Goal: Information Seeking & Learning: Learn about a topic

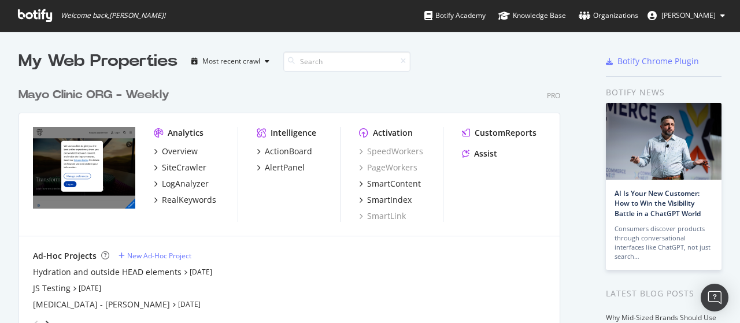
scroll to position [315, 722]
click at [179, 200] on div "RealKeywords" at bounding box center [189, 200] width 54 height 12
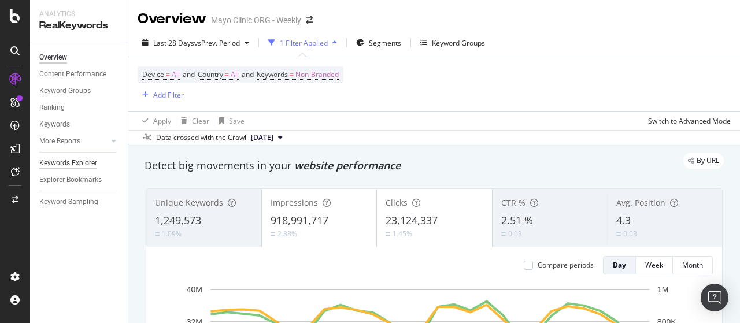
click at [65, 162] on div "Keywords Explorer" at bounding box center [68, 163] width 58 height 12
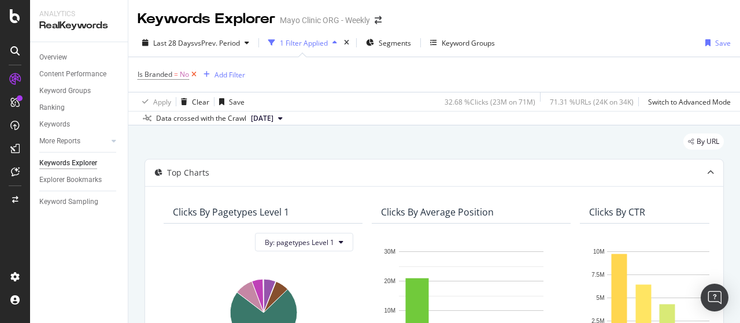
click at [194, 72] on icon at bounding box center [194, 75] width 10 height 12
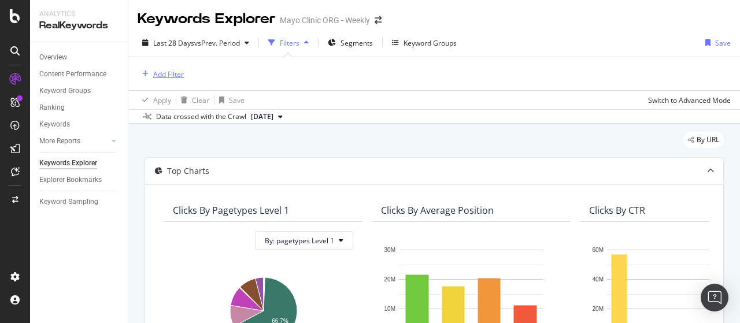
click at [164, 75] on div "Add Filter" at bounding box center [168, 74] width 31 height 10
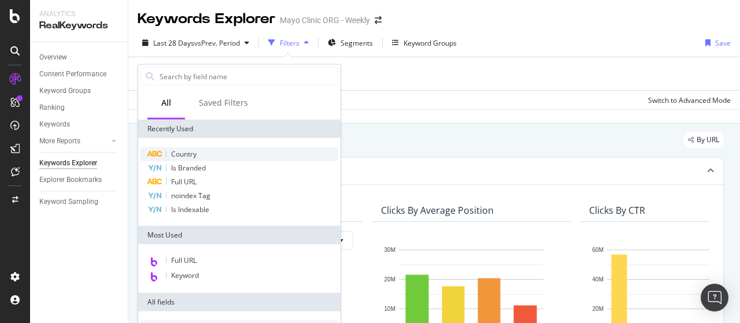
click at [176, 152] on span "Country" at bounding box center [183, 154] width 25 height 10
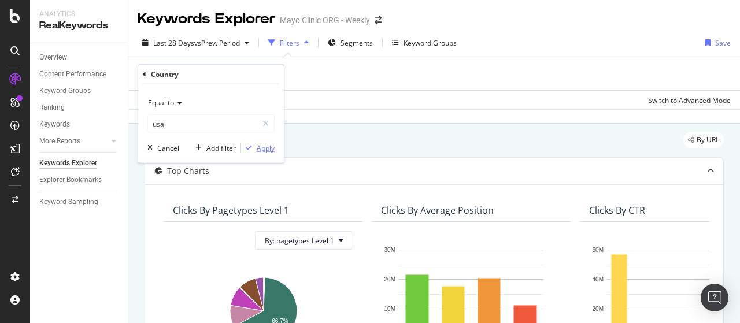
click at [258, 147] on div "Apply" at bounding box center [266, 148] width 18 height 10
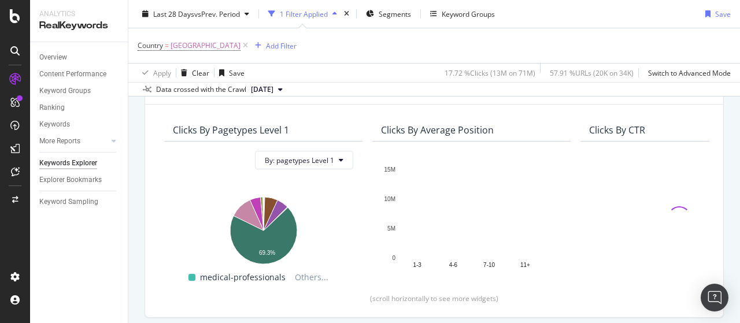
scroll to position [231, 0]
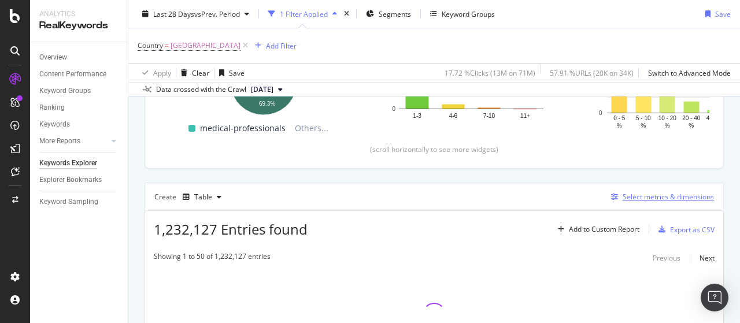
click at [636, 195] on div "Select metrics & dimensions" at bounding box center [668, 197] width 91 height 10
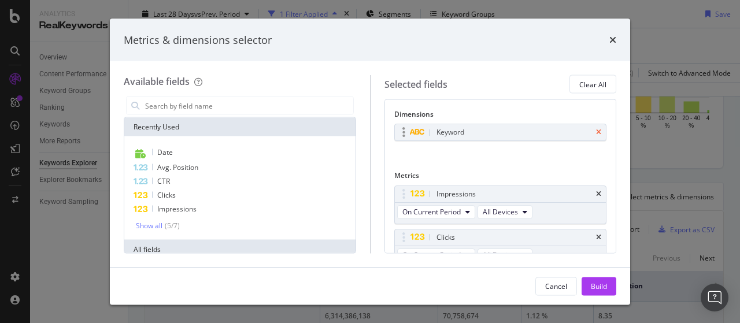
click at [596, 131] on icon "times" at bounding box center [598, 132] width 5 height 7
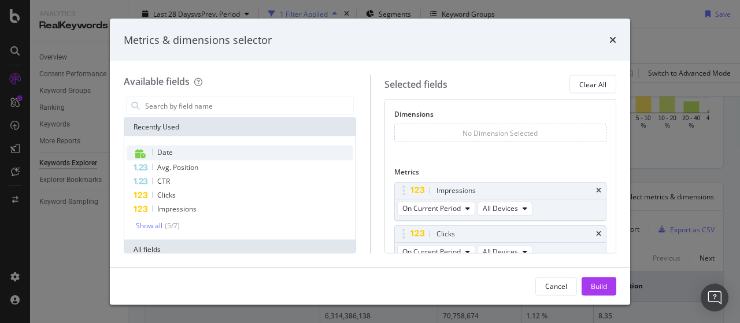
click at [170, 153] on span "Date" at bounding box center [165, 152] width 16 height 10
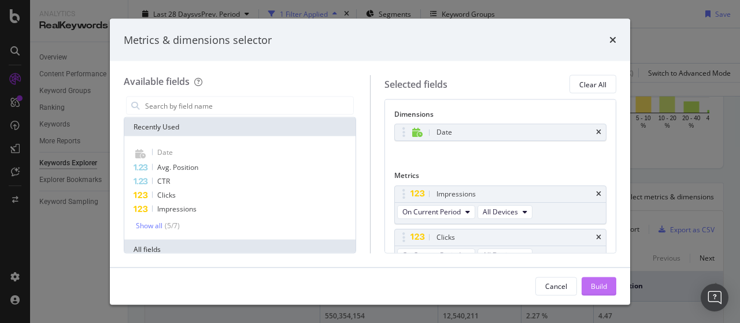
click at [596, 289] on div "Build" at bounding box center [599, 286] width 16 height 10
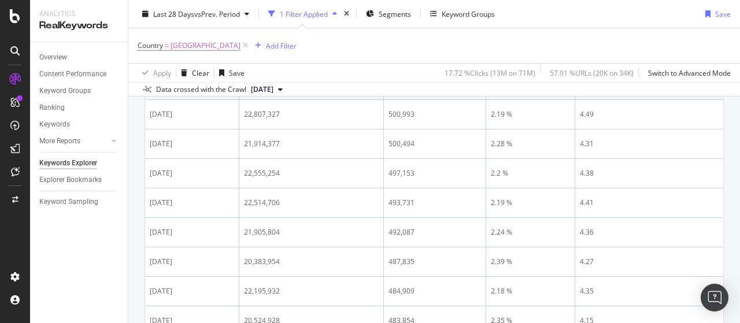
scroll to position [173, 0]
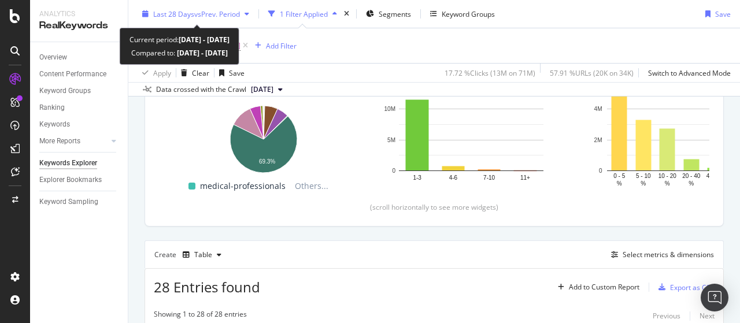
click at [171, 13] on span "Last 28 Days" at bounding box center [173, 14] width 41 height 10
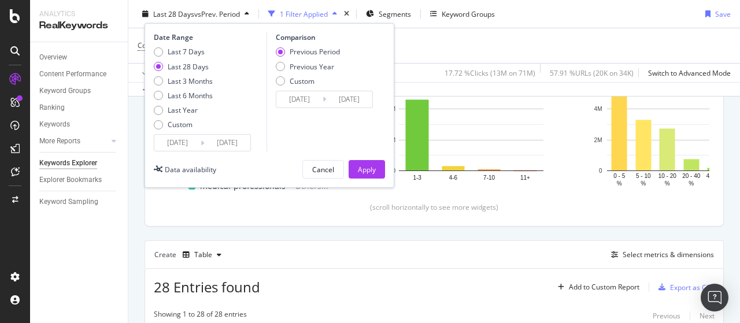
click at [184, 144] on input "[DATE]" at bounding box center [177, 143] width 46 height 16
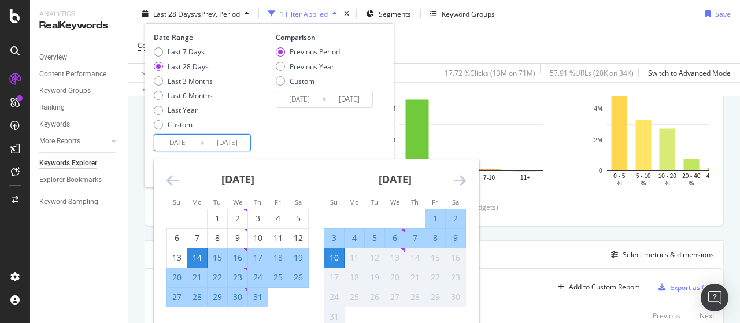
click at [172, 178] on icon "Move backward to switch to the previous month." at bounding box center [173, 180] width 12 height 14
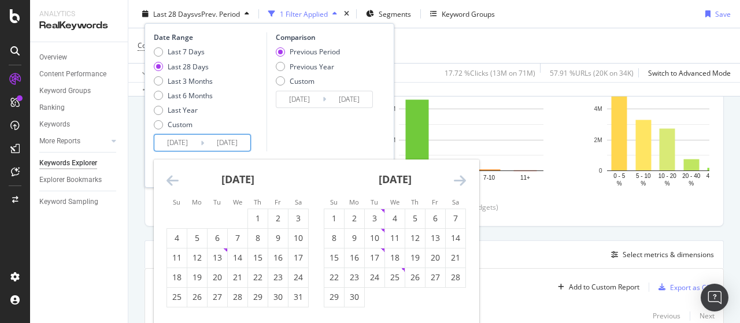
click at [172, 178] on icon "Move backward to switch to the previous month." at bounding box center [173, 180] width 12 height 14
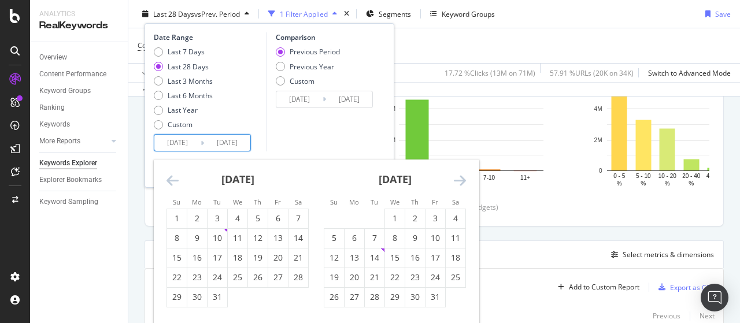
click at [172, 178] on icon "Move backward to switch to the previous month." at bounding box center [173, 180] width 12 height 14
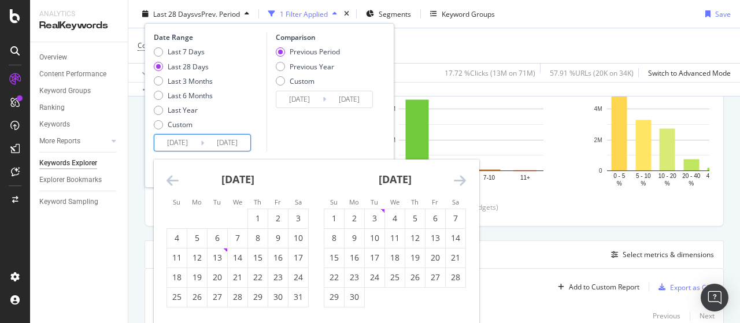
click at [172, 178] on icon "Move backward to switch to the previous month." at bounding box center [173, 180] width 12 height 14
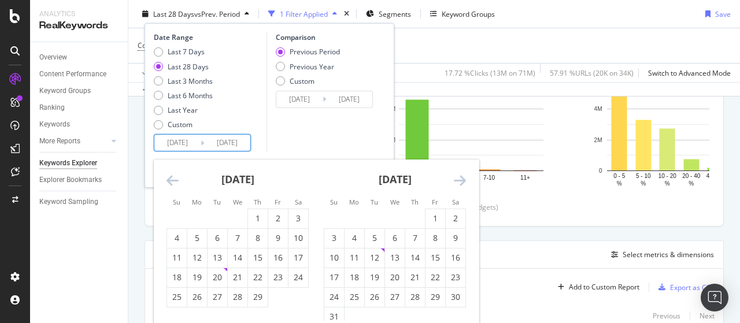
click at [172, 178] on icon "Move backward to switch to the previous month." at bounding box center [173, 180] width 12 height 14
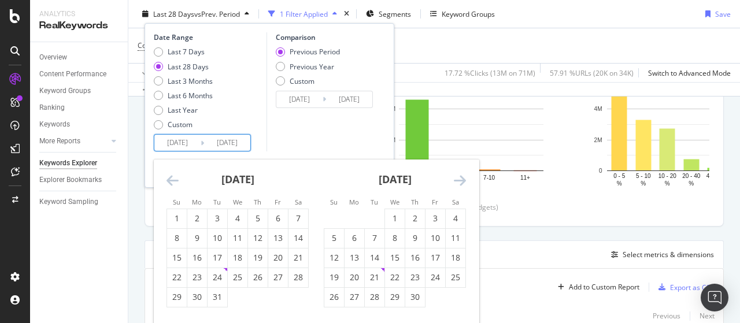
click at [172, 178] on icon "Move backward to switch to the previous month." at bounding box center [173, 180] width 12 height 14
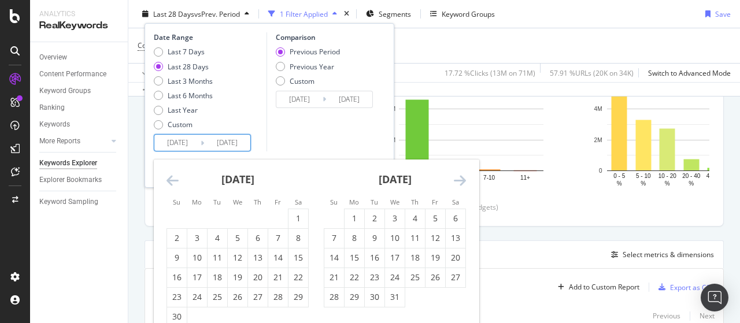
click at [172, 178] on icon "Move backward to switch to the previous month." at bounding box center [173, 180] width 12 height 14
click at [179, 219] on div "1" at bounding box center [177, 219] width 20 height 12
type input "[DATE]"
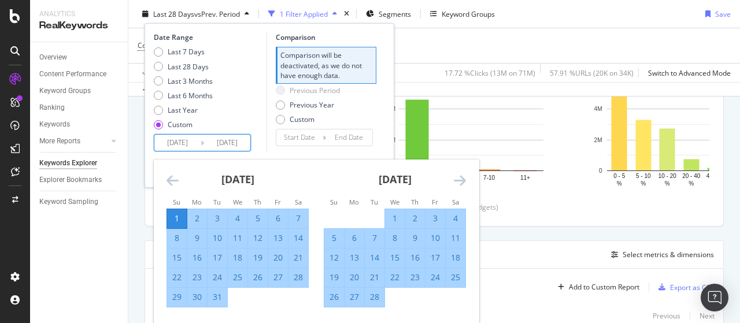
click at [462, 180] on icon "Move forward to switch to the next month." at bounding box center [460, 180] width 12 height 14
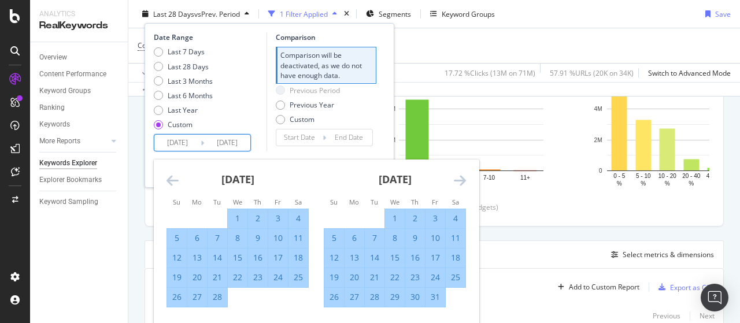
click at [461, 180] on icon "Move forward to switch to the next month." at bounding box center [460, 180] width 12 height 14
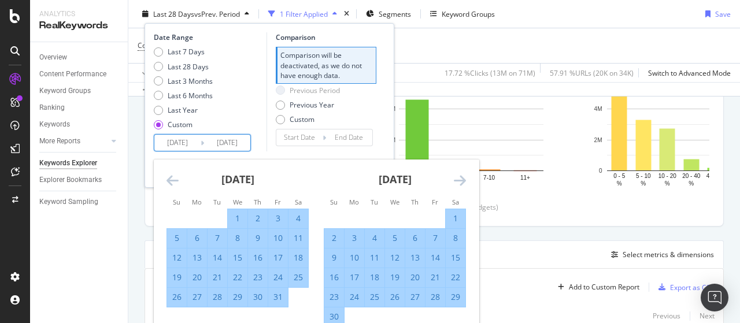
click at [461, 180] on icon "Move forward to switch to the next month." at bounding box center [460, 180] width 12 height 14
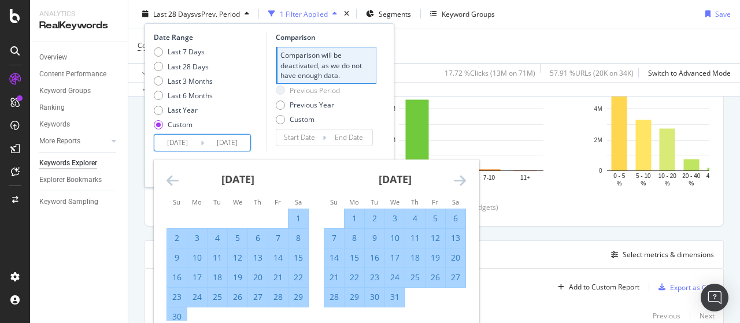
click at [461, 180] on icon "Move forward to switch to the next month." at bounding box center [460, 180] width 12 height 14
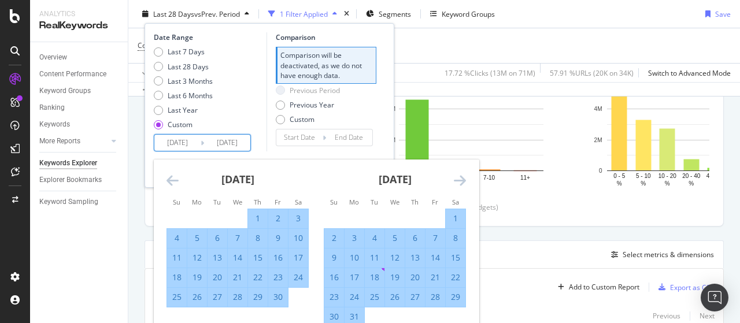
click at [461, 180] on icon "Move forward to switch to the next month." at bounding box center [460, 180] width 12 height 14
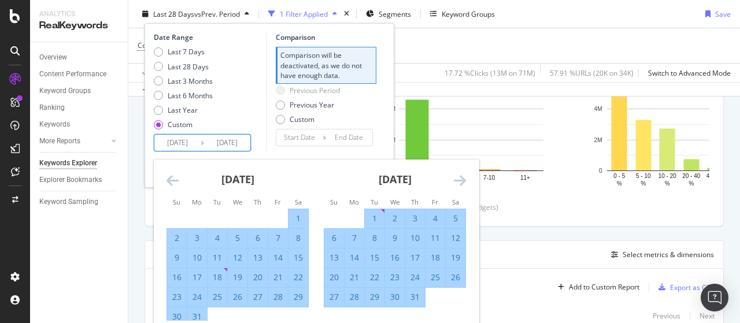
click at [461, 180] on icon "Move forward to switch to the next month." at bounding box center [460, 180] width 12 height 14
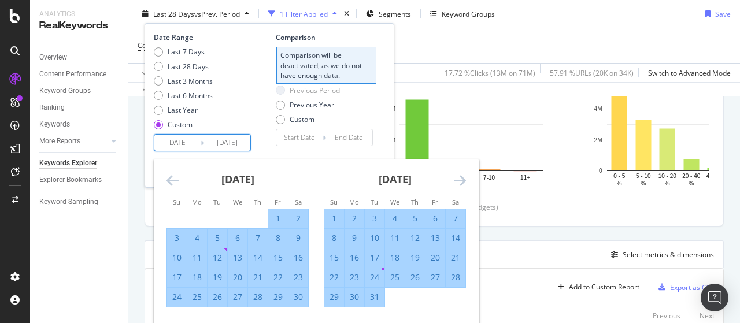
click at [461, 180] on icon "Move forward to switch to the next month." at bounding box center [460, 180] width 12 height 14
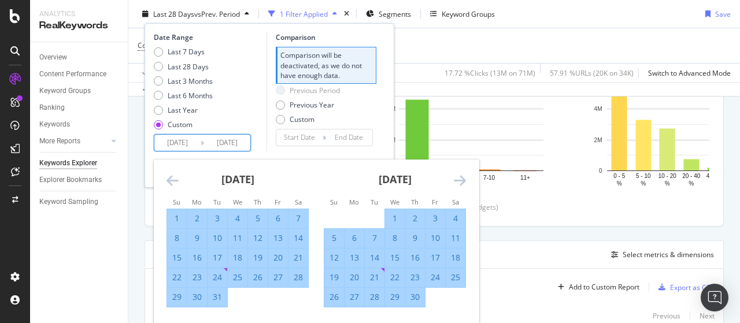
click at [461, 180] on icon "Move forward to switch to the next month." at bounding box center [460, 180] width 12 height 14
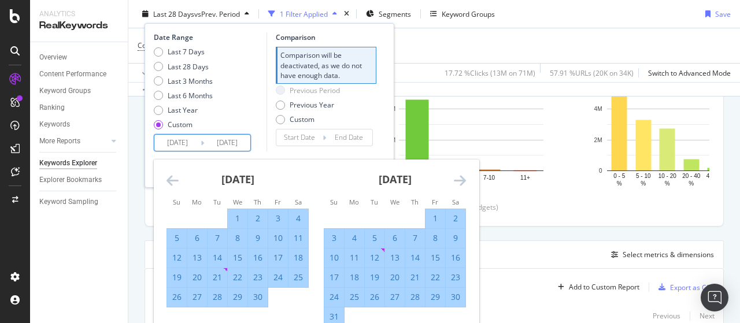
click at [334, 316] on div "31" at bounding box center [334, 317] width 20 height 12
type input "[DATE]"
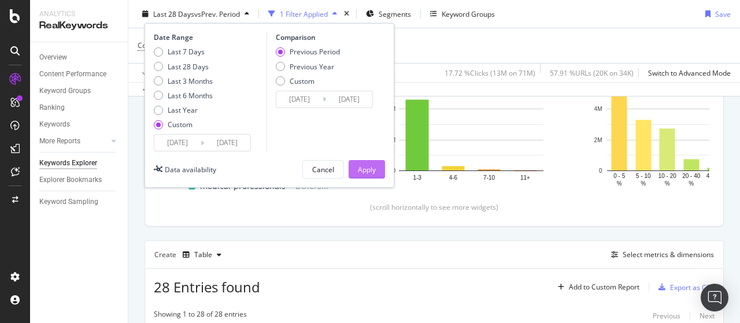
click at [362, 170] on div "Apply" at bounding box center [367, 169] width 18 height 10
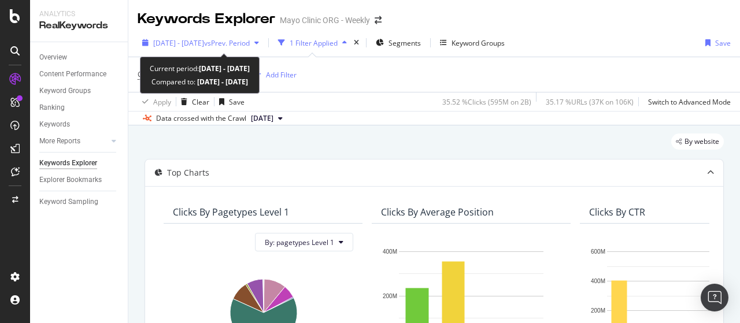
click at [182, 40] on span "[DATE] - [DATE]" at bounding box center [178, 43] width 51 height 10
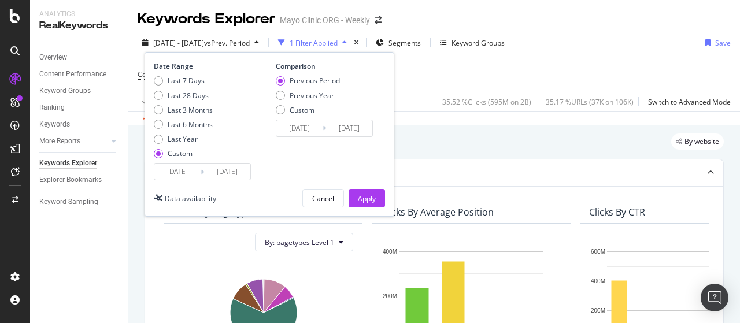
click at [222, 175] on input "[DATE]" at bounding box center [227, 172] width 46 height 16
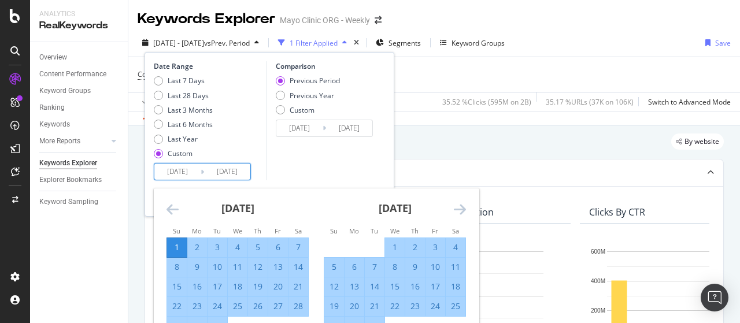
click at [227, 172] on input "[DATE]" at bounding box center [227, 172] width 46 height 16
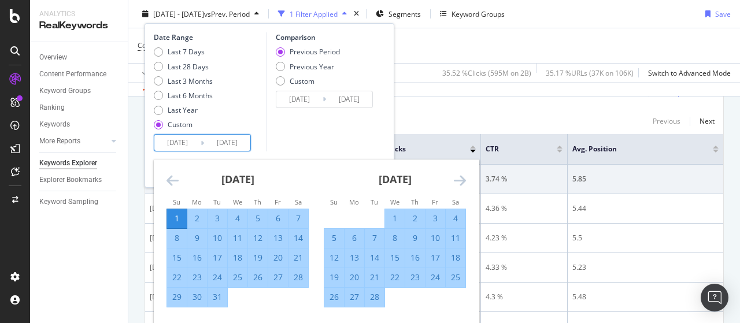
scroll to position [520, 0]
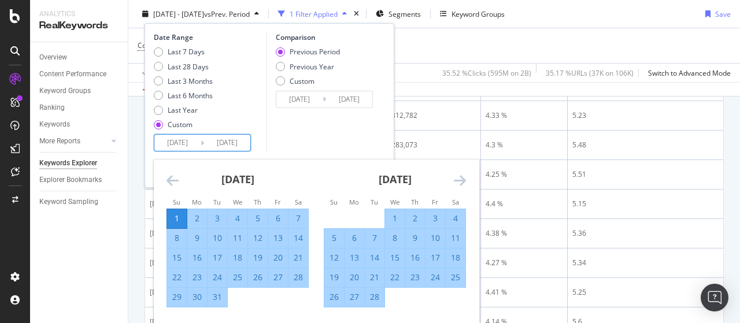
click at [461, 180] on icon "Move forward to switch to the next month." at bounding box center [460, 180] width 12 height 14
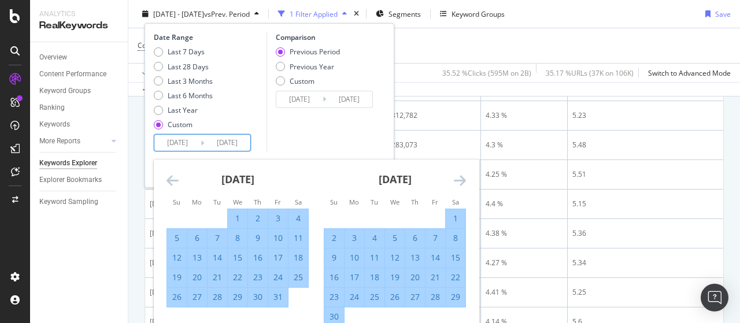
click at [461, 180] on icon "Move forward to switch to the next month." at bounding box center [460, 180] width 12 height 14
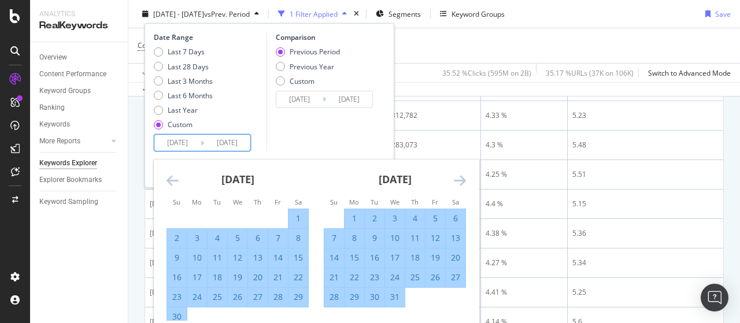
click at [461, 180] on icon "Move forward to switch to the next month." at bounding box center [460, 180] width 12 height 14
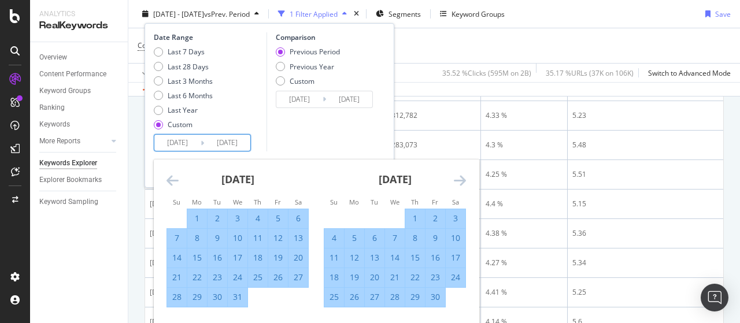
click at [461, 180] on icon "Move forward to switch to the next month." at bounding box center [460, 180] width 12 height 14
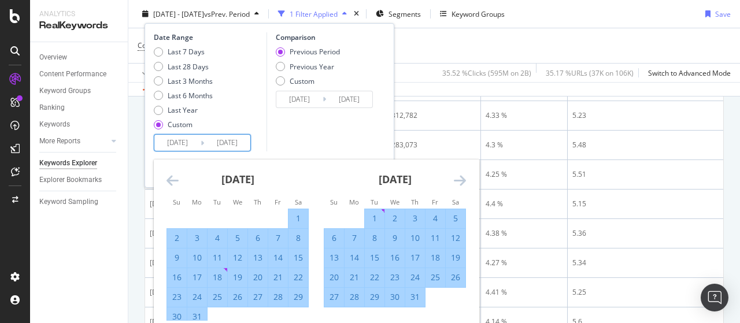
click at [461, 180] on icon "Move forward to switch to the next month." at bounding box center [460, 180] width 12 height 14
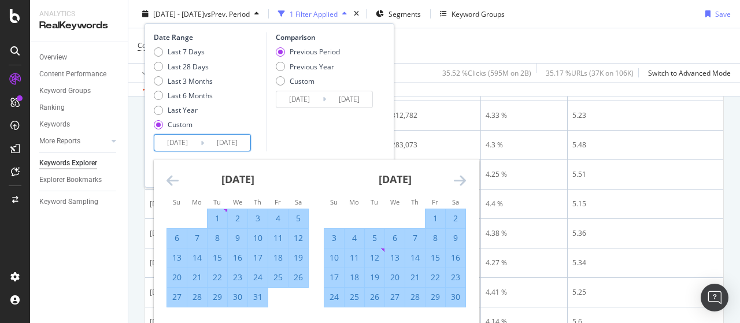
click at [461, 180] on icon "Move forward to switch to the next month." at bounding box center [460, 180] width 12 height 14
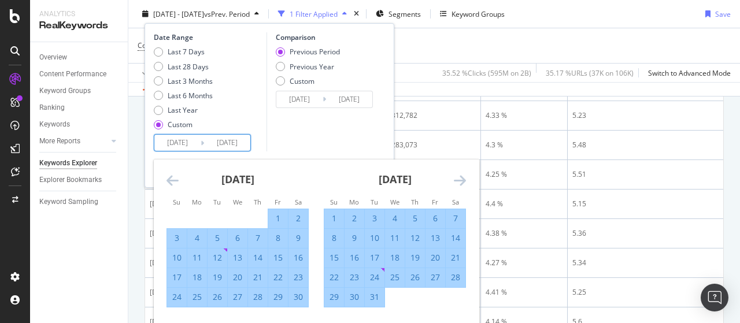
click at [461, 180] on icon "Move forward to switch to the next month." at bounding box center [460, 180] width 12 height 14
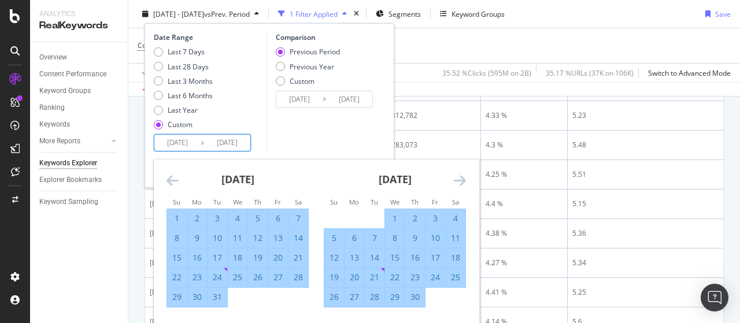
click at [461, 180] on icon "Move forward to switch to the next month." at bounding box center [460, 180] width 12 height 14
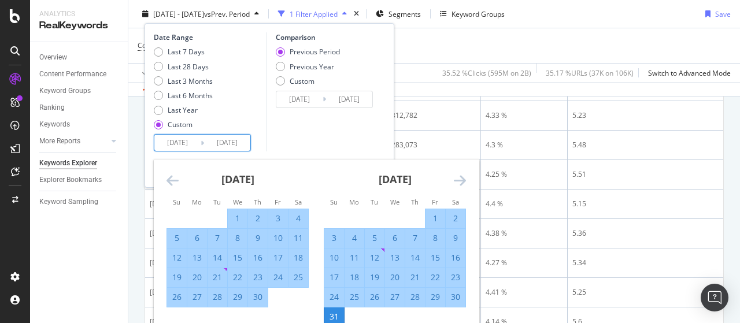
click at [457, 295] on div "30" at bounding box center [456, 297] width 20 height 12
type input "[DATE]"
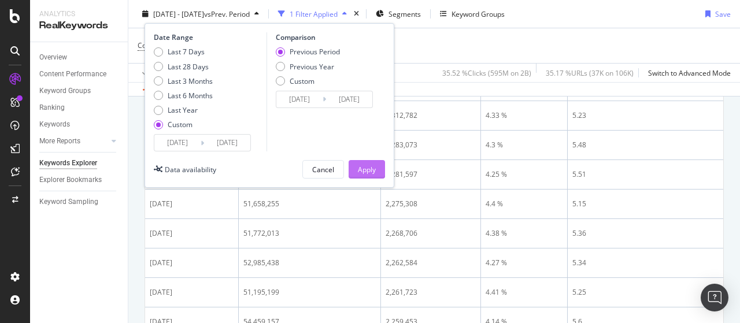
click at [370, 169] on div "Apply" at bounding box center [367, 169] width 18 height 10
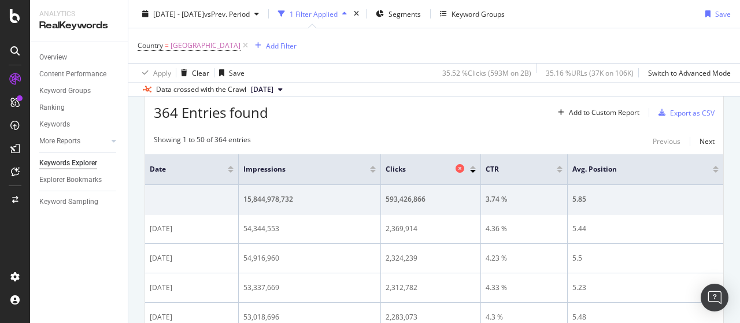
scroll to position [347, 0]
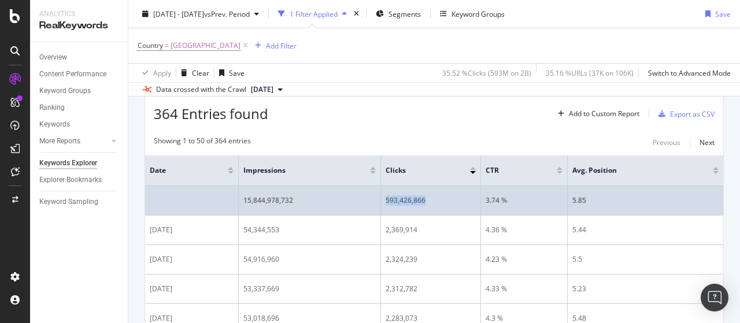
drag, startPoint x: 386, startPoint y: 198, endPoint x: 424, endPoint y: 203, distance: 38.4
click at [424, 203] on div "593,426,866" at bounding box center [431, 200] width 90 height 10
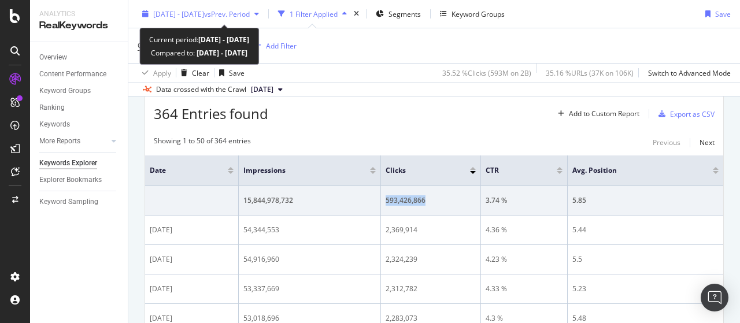
click at [204, 12] on span "[DATE] - [DATE]" at bounding box center [178, 14] width 51 height 10
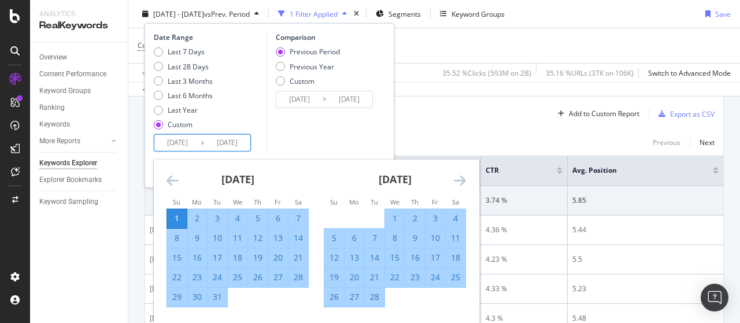
click at [184, 143] on input "[DATE]" at bounding box center [177, 143] width 46 height 16
click at [459, 176] on icon "Move forward to switch to the next month." at bounding box center [460, 180] width 12 height 14
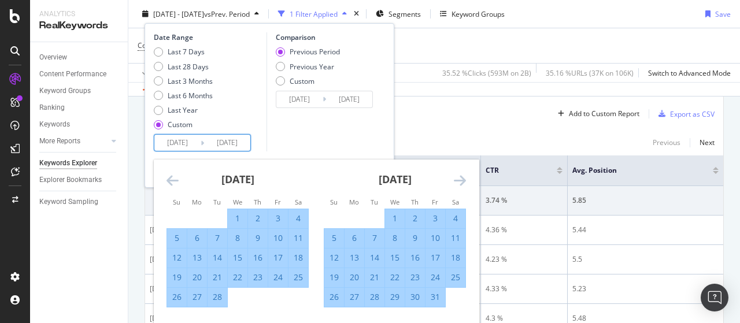
click at [459, 176] on icon "Move forward to switch to the next month." at bounding box center [460, 180] width 12 height 14
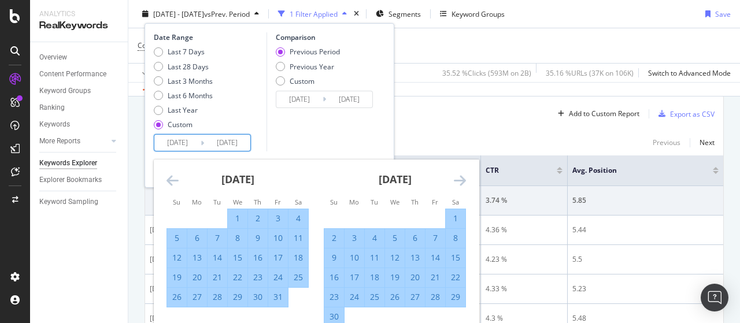
click at [459, 176] on icon "Move forward to switch to the next month." at bounding box center [460, 180] width 12 height 14
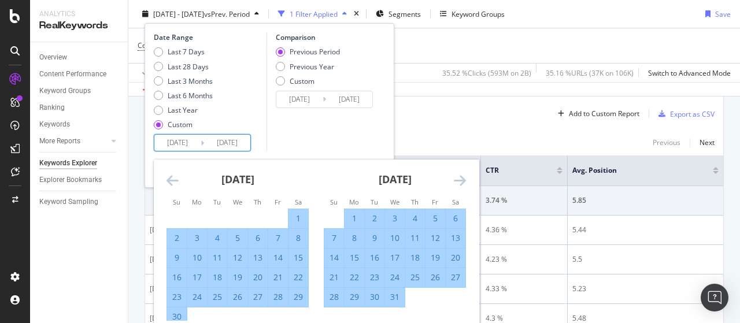
click at [459, 175] on icon "Move forward to switch to the next month." at bounding box center [460, 180] width 12 height 14
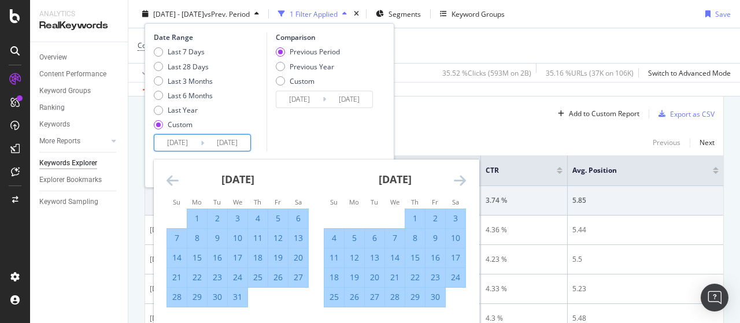
click at [459, 175] on icon "Move forward to switch to the next month." at bounding box center [460, 180] width 12 height 14
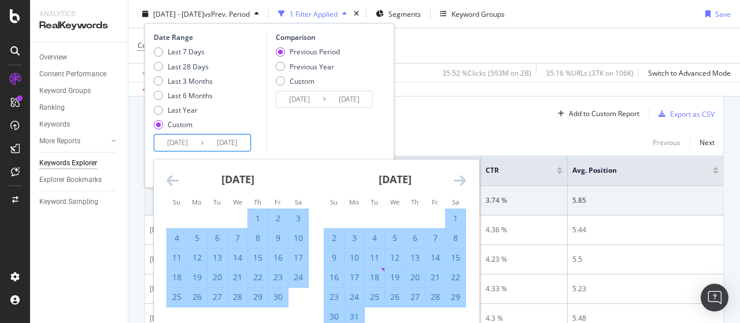
click at [460, 175] on icon "Move forward to switch to the next month." at bounding box center [460, 180] width 12 height 14
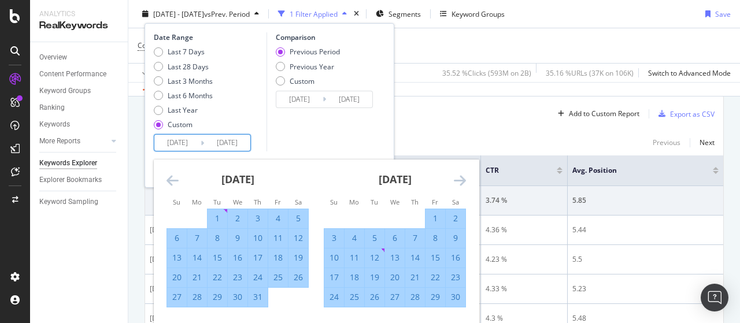
click at [460, 175] on icon "Move forward to switch to the next month." at bounding box center [460, 180] width 12 height 14
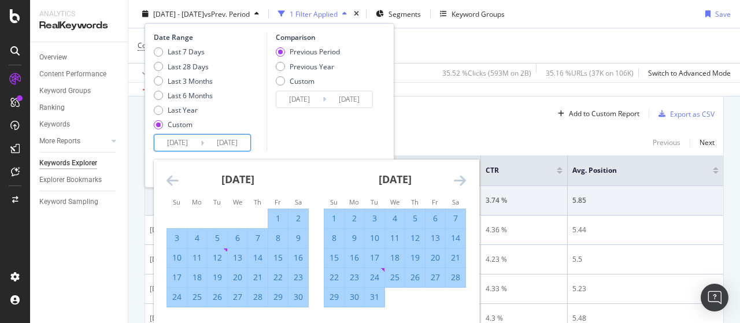
click at [460, 175] on icon "Move forward to switch to the next month." at bounding box center [460, 180] width 12 height 14
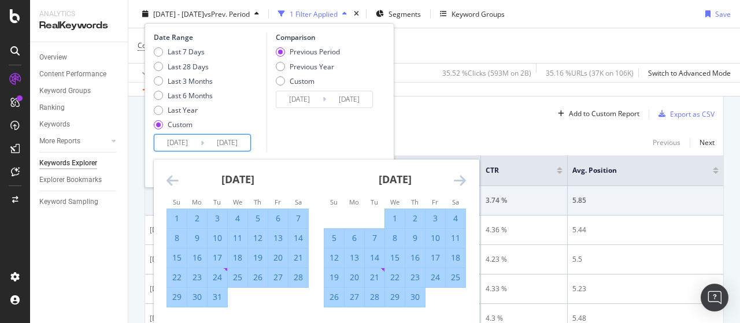
click at [460, 175] on icon "Move forward to switch to the next month." at bounding box center [460, 180] width 12 height 14
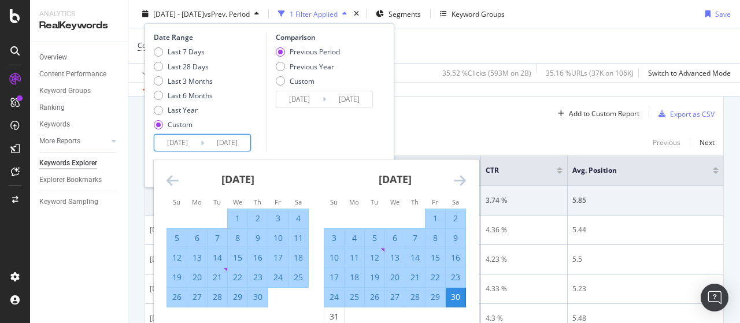
click at [460, 175] on icon "Move forward to switch to the next month." at bounding box center [460, 180] width 12 height 14
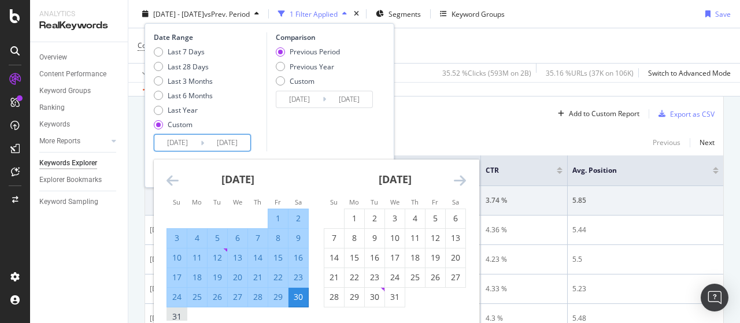
click at [176, 313] on div "31" at bounding box center [177, 317] width 20 height 12
type input "[DATE]"
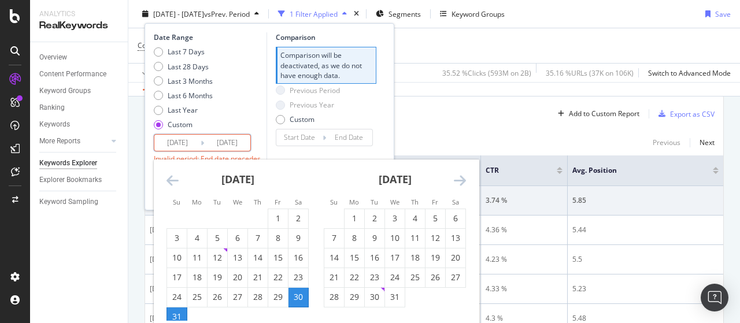
click at [177, 314] on div "31" at bounding box center [177, 317] width 20 height 12
type input "[DATE]"
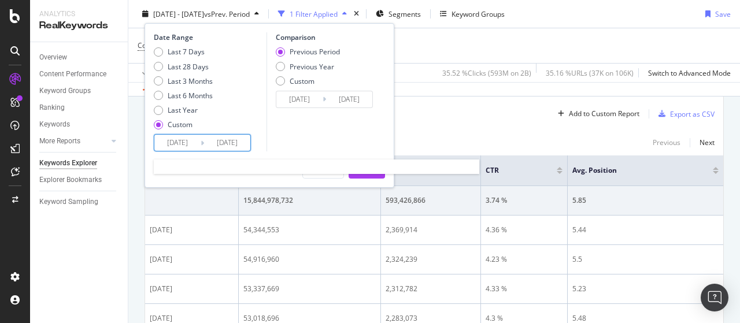
click at [177, 144] on input "[DATE]" at bounding box center [177, 143] width 46 height 16
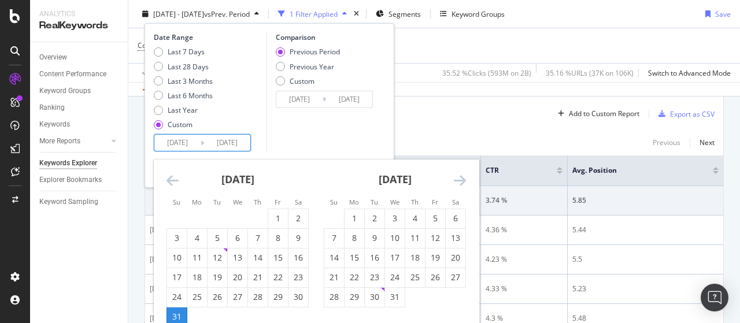
click at [178, 316] on div "31" at bounding box center [177, 317] width 20 height 12
click at [460, 178] on icon "Move forward to switch to the next month." at bounding box center [460, 180] width 12 height 14
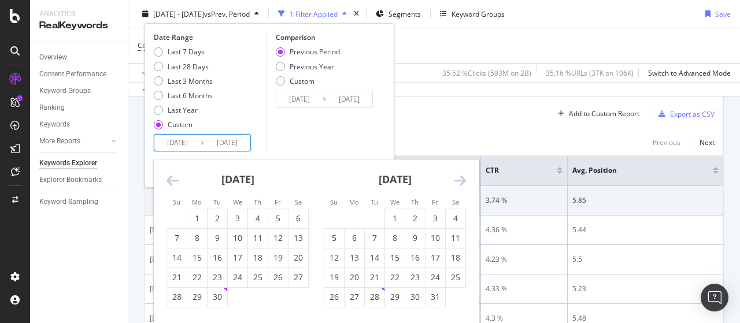
click at [460, 178] on icon "Move forward to switch to the next month." at bounding box center [460, 180] width 12 height 14
click at [460, 177] on icon "Move forward to switch to the next month." at bounding box center [460, 180] width 12 height 14
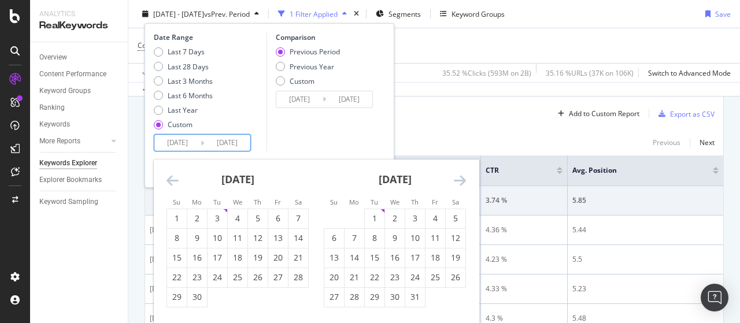
click at [460, 177] on icon "Move forward to switch to the next month." at bounding box center [460, 180] width 12 height 14
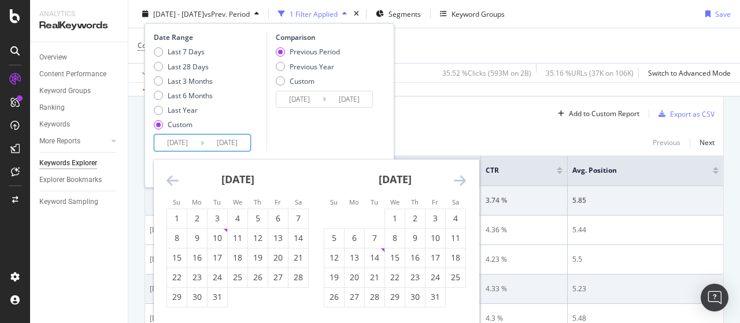
click at [301, 278] on div "28" at bounding box center [299, 278] width 20 height 12
type input "[DATE]"
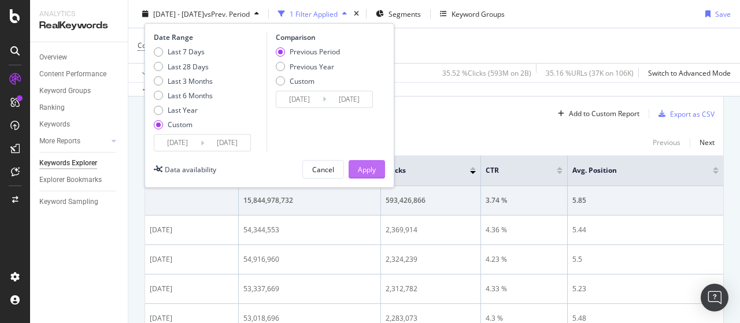
click at [368, 173] on div "Apply" at bounding box center [367, 169] width 18 height 10
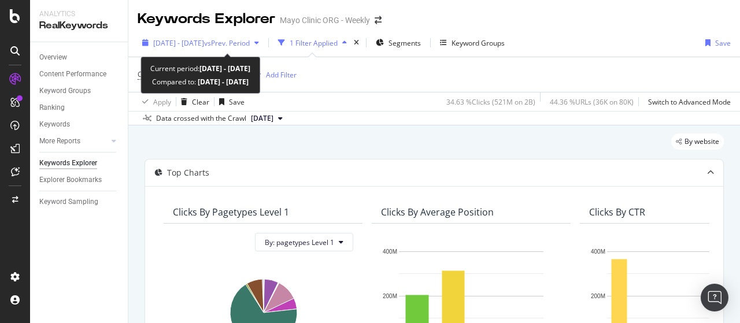
click at [204, 40] on span "[DATE] - [DATE]" at bounding box center [178, 43] width 51 height 10
